Goal: Information Seeking & Learning: Learn about a topic

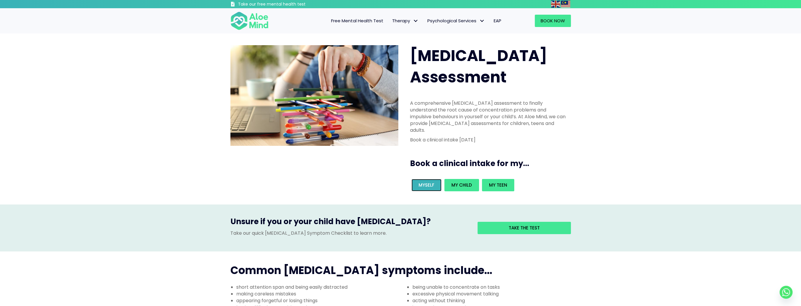
click at [417, 179] on link "Myself" at bounding box center [426, 185] width 30 height 12
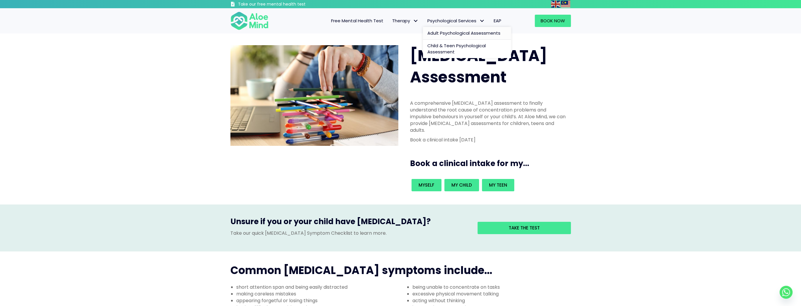
click at [474, 35] on span "Adult Psychological Assessments" at bounding box center [463, 33] width 73 height 6
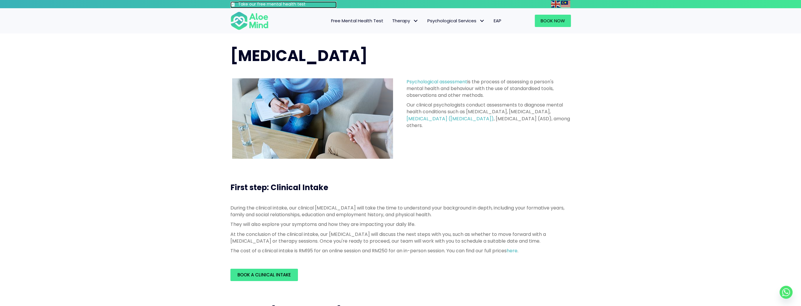
click at [271, 4] on h3 "Take our free mental health test" at bounding box center [287, 4] width 99 height 6
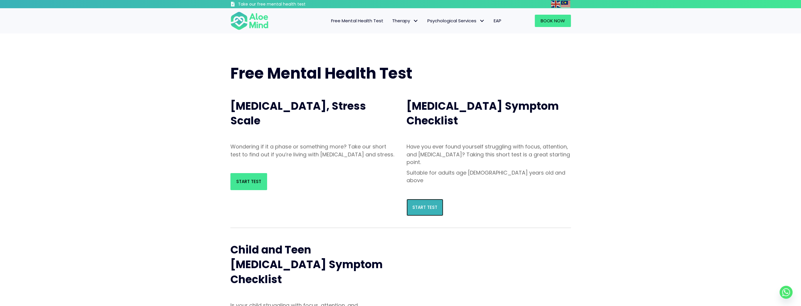
click at [428, 204] on span "Start Test" at bounding box center [424, 207] width 25 height 6
